Goal: Navigation & Orientation: Find specific page/section

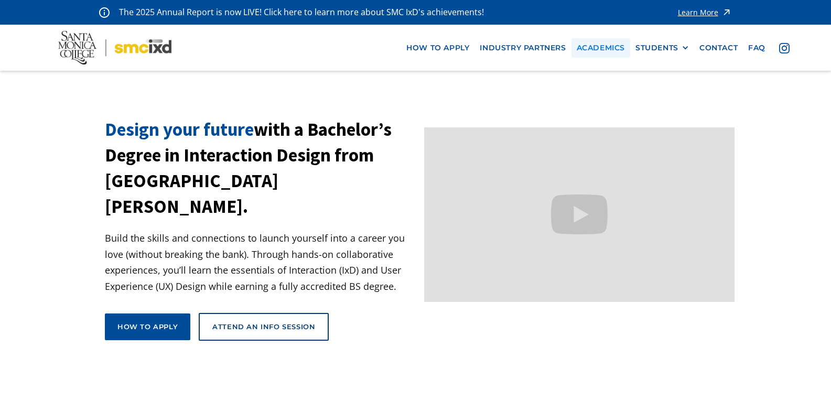
click at [602, 46] on link "Academics" at bounding box center [600, 47] width 59 height 19
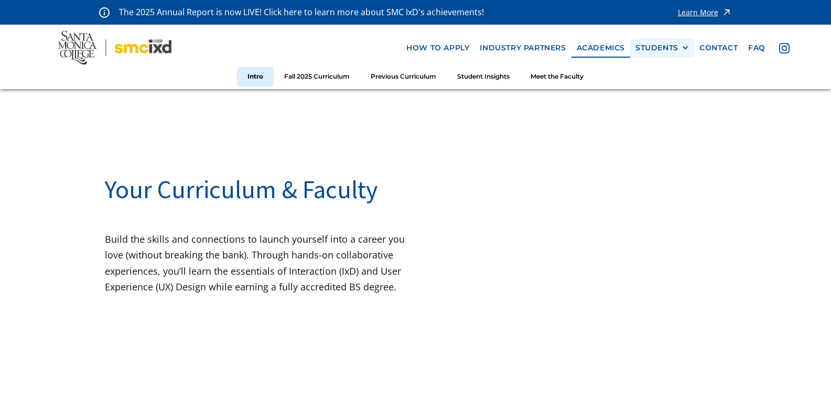
click at [660, 48] on div "STUDENTS" at bounding box center [656, 48] width 43 height 9
click at [665, 84] on link "Current Students" at bounding box center [682, 86] width 94 height 19
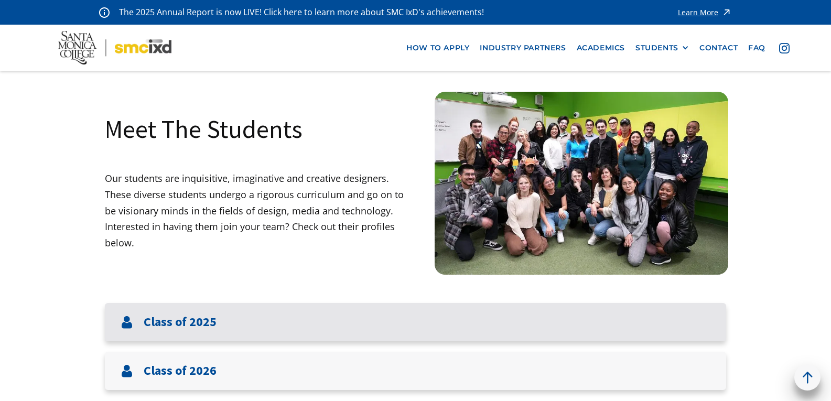
click at [557, 313] on div "Class of 2025" at bounding box center [415, 322] width 621 height 38
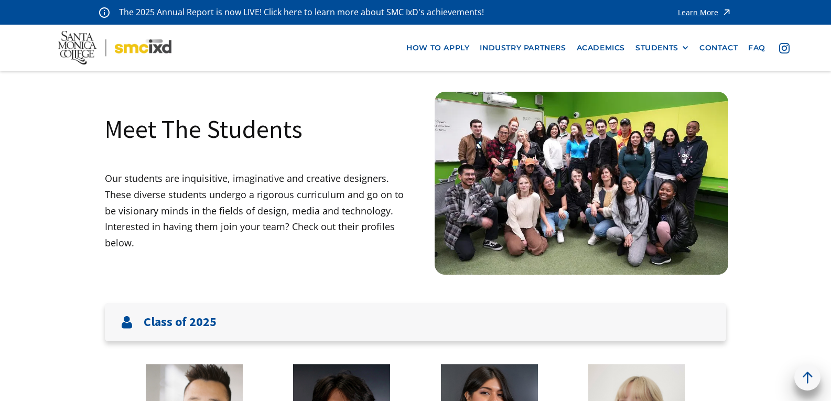
drag, startPoint x: 833, startPoint y: 73, endPoint x: 822, endPoint y: 52, distance: 23.9
click at [822, 52] on html "The 2025 Annual Report is now LIVE! Click here to learn more about SMC IxD's ac…" at bounding box center [415, 200] width 831 height 401
click at [666, 47] on div "STUDENTS" at bounding box center [656, 48] width 43 height 9
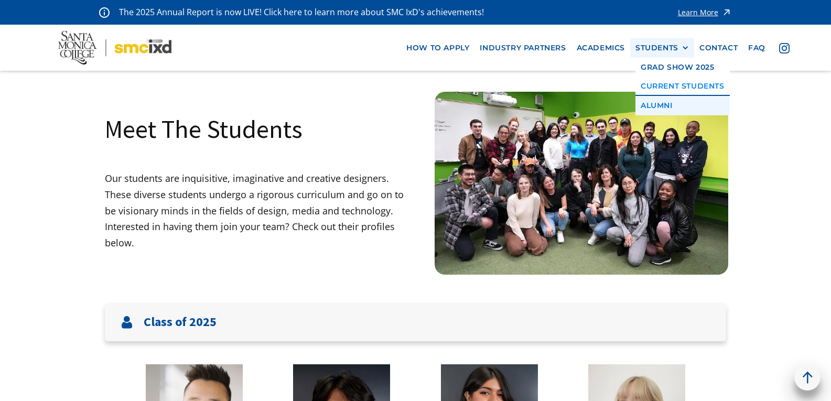
click at [650, 105] on link "Alumni" at bounding box center [682, 105] width 94 height 19
